Goal: Task Accomplishment & Management: Use online tool/utility

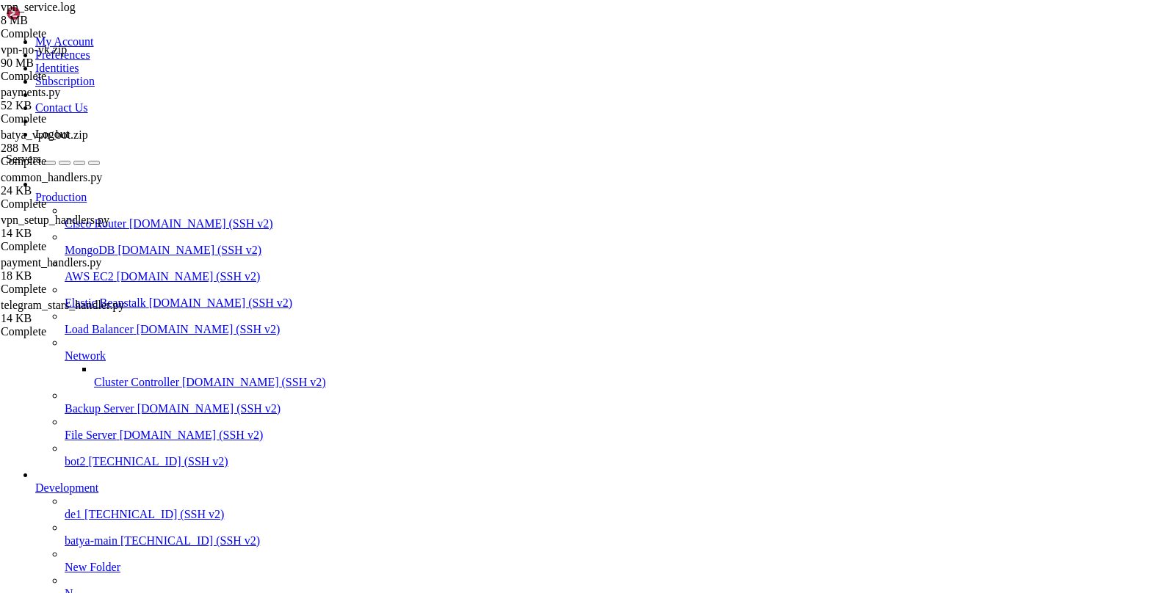
scroll to position [590388, 0]
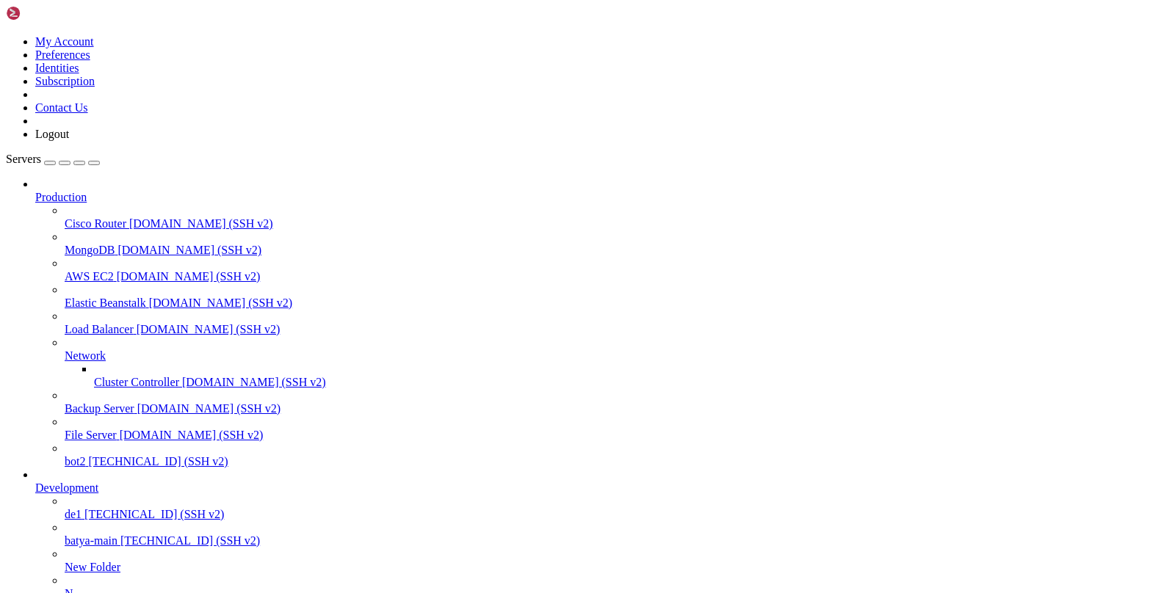
type input "/var/service/vpn-no-yk"
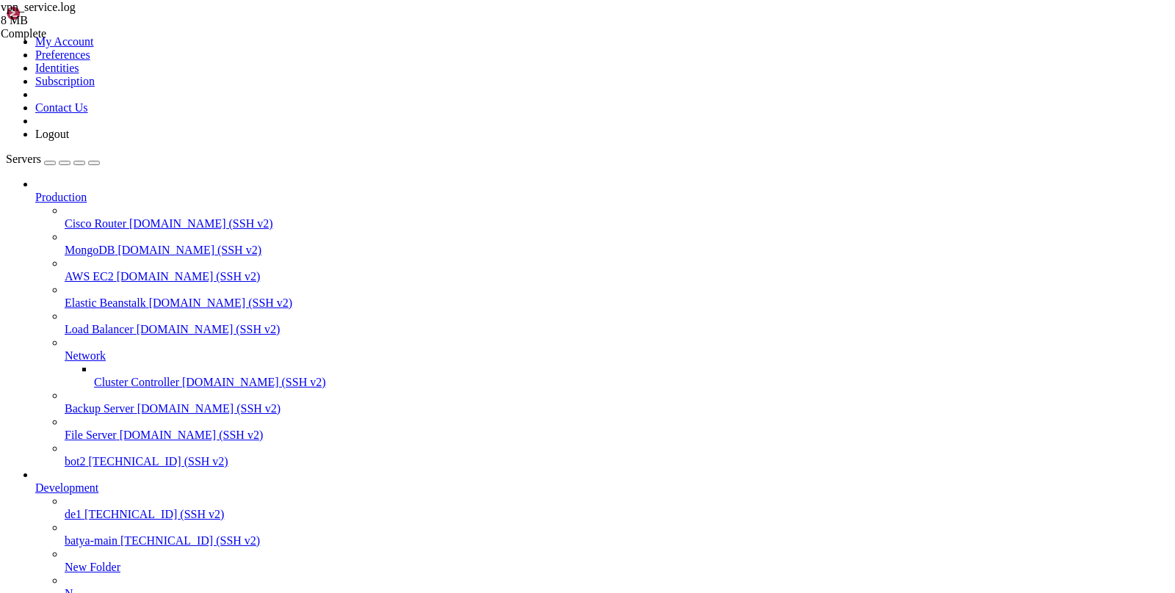
scroll to position [219, 0]
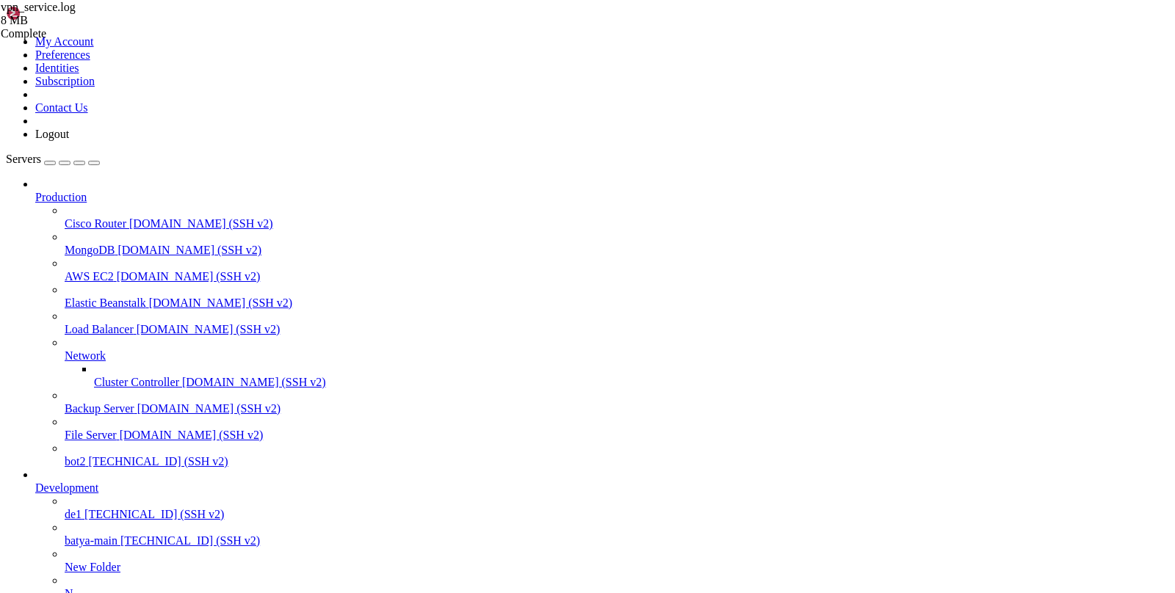
drag, startPoint x: 1169, startPoint y: 392, endPoint x: 498, endPoint y: 420, distance: 671.2
drag, startPoint x: 790, startPoint y: 405, endPoint x: 142, endPoint y: 307, distance: 654.5
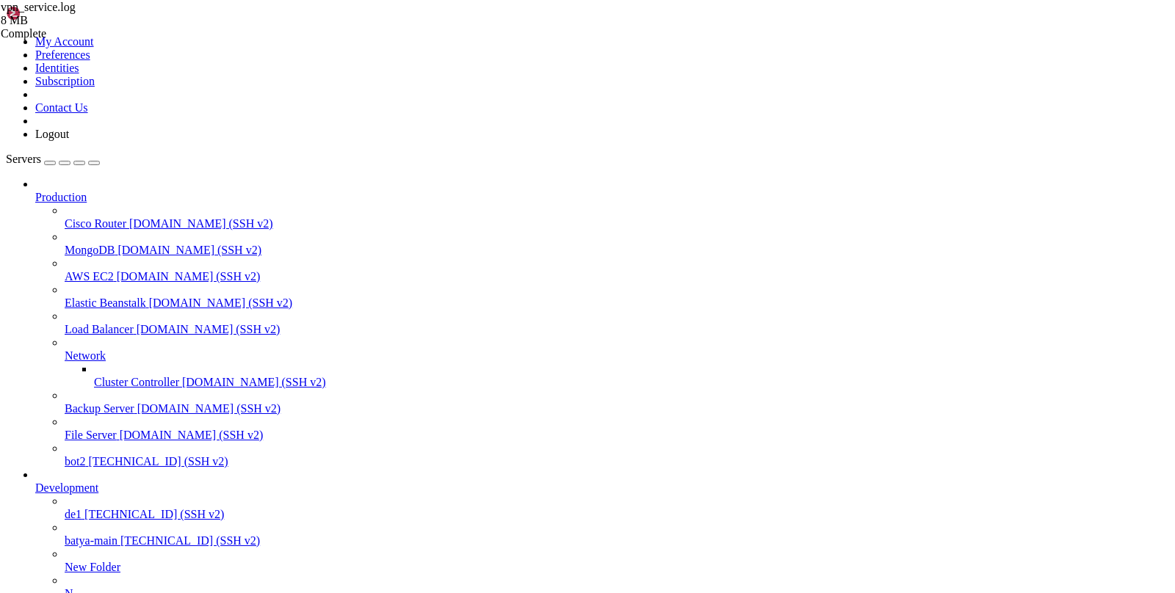
type textarea "[DATE] 21:07:02,943 - background.subscription_monitor - INFO - Полная проверка …"
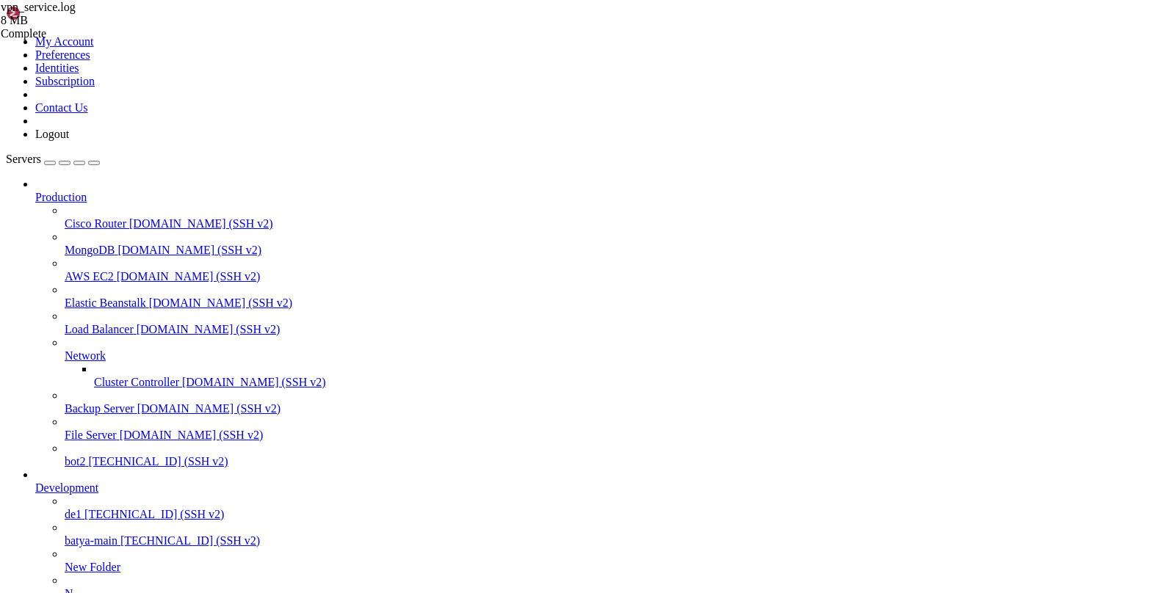
type input "/var/service/vpn-no-yk/payments"
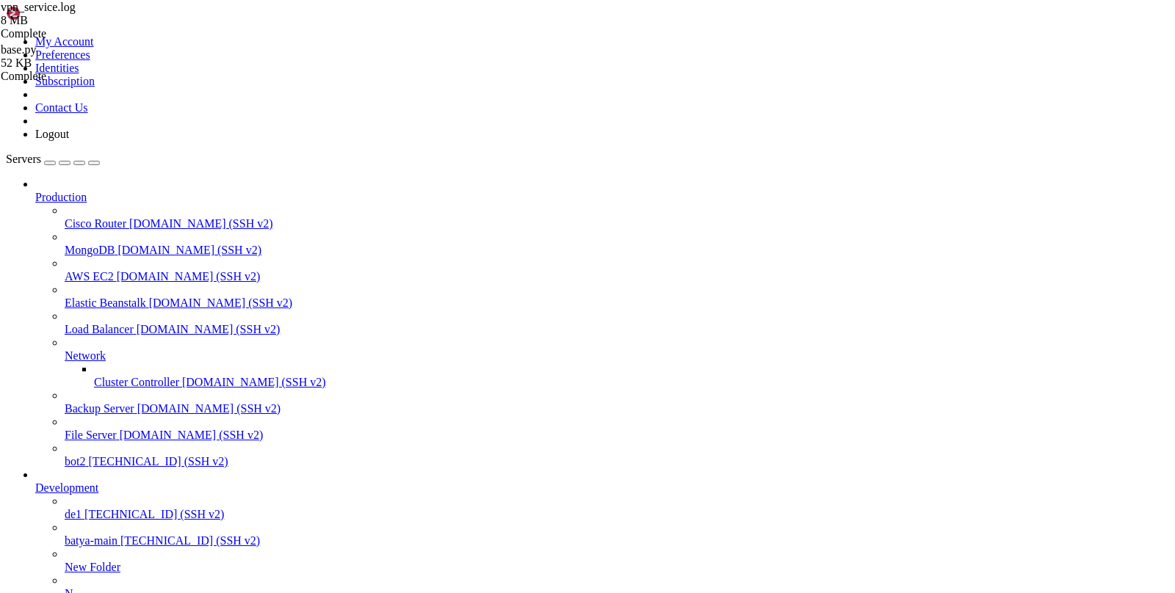
drag, startPoint x: 463, startPoint y: 1377, endPoint x: 311, endPoint y: 1374, distance: 152.1
copy x-row "restore_autopay_tasks.py"
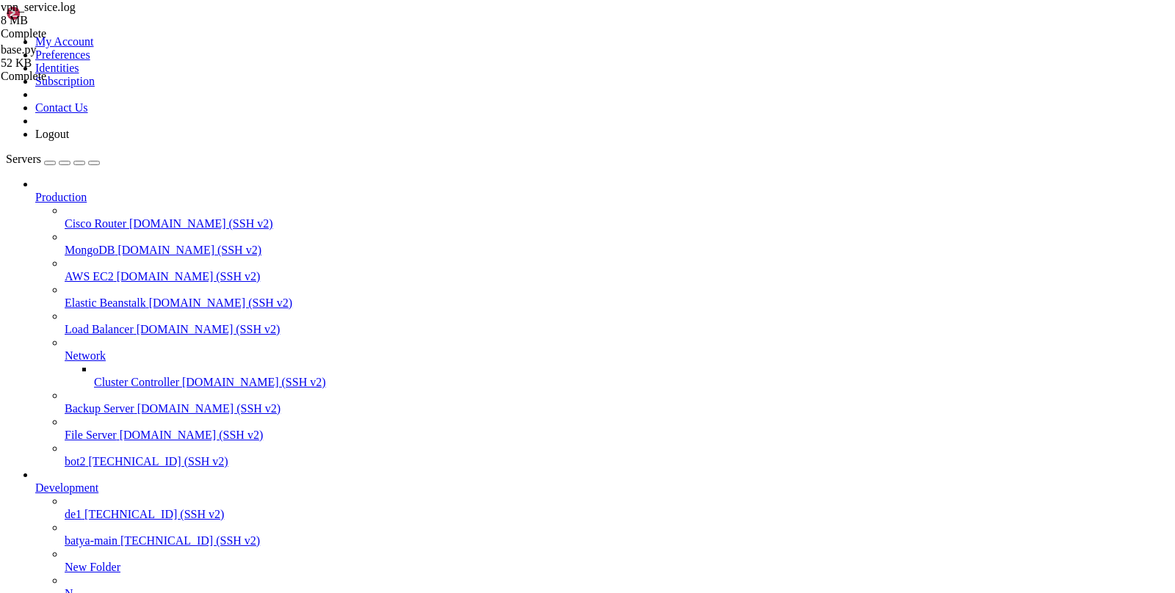
type input "/var/service/vpn-no-yk"
